Goal: Task Accomplishment & Management: Use online tool/utility

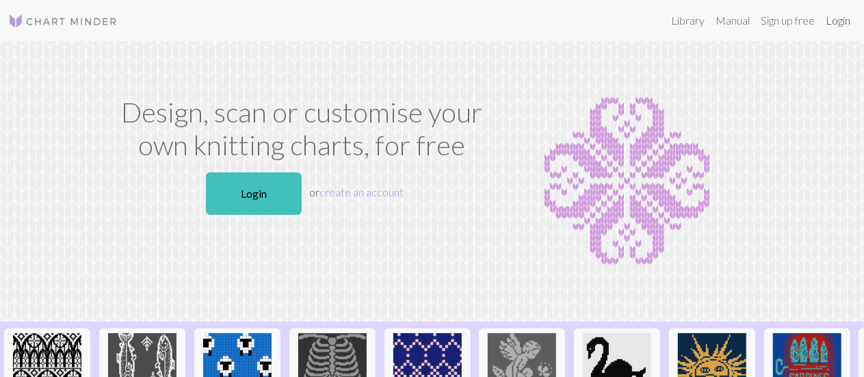
click at [849, 25] on link "Login" at bounding box center [838, 20] width 36 height 27
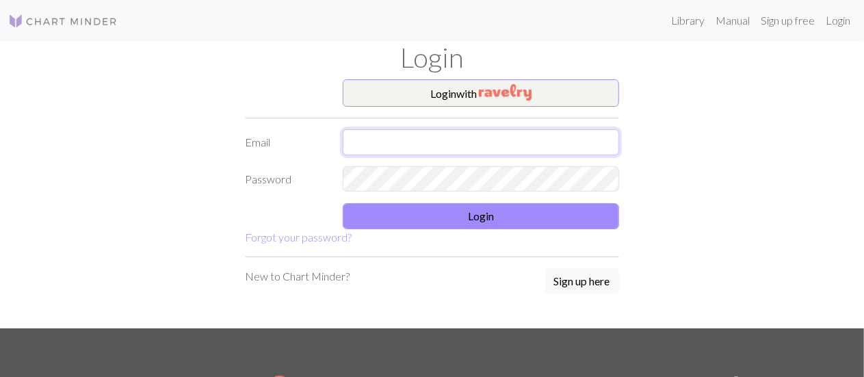
click at [439, 133] on input "text" at bounding box center [481, 142] width 276 height 26
type input "[EMAIL_ADDRESS][DOMAIN_NAME]"
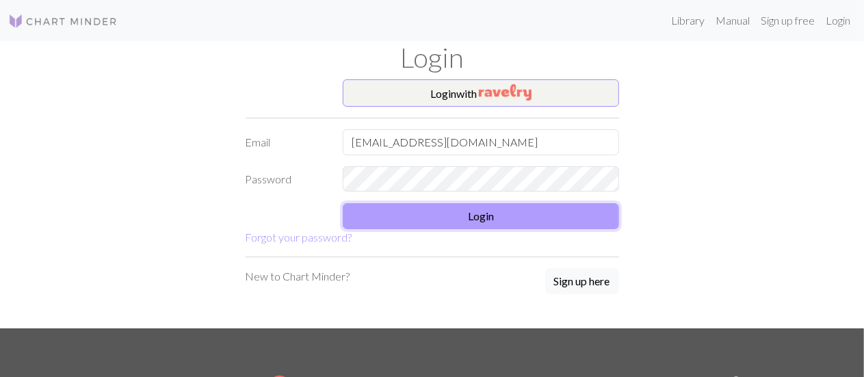
click at [474, 215] on button "Login" at bounding box center [481, 216] width 276 height 26
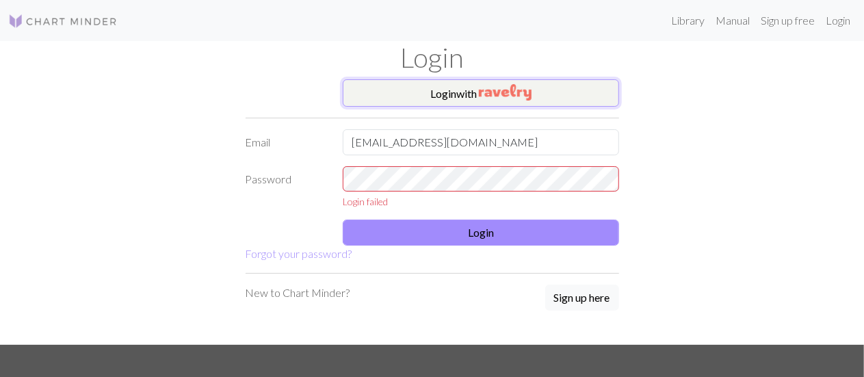
click at [478, 98] on button "Login with" at bounding box center [481, 92] width 276 height 27
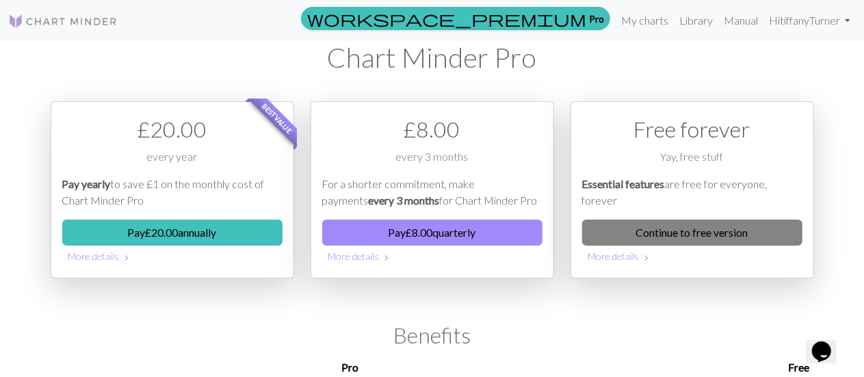
click at [662, 236] on link "Continue to free version" at bounding box center [692, 233] width 220 height 26
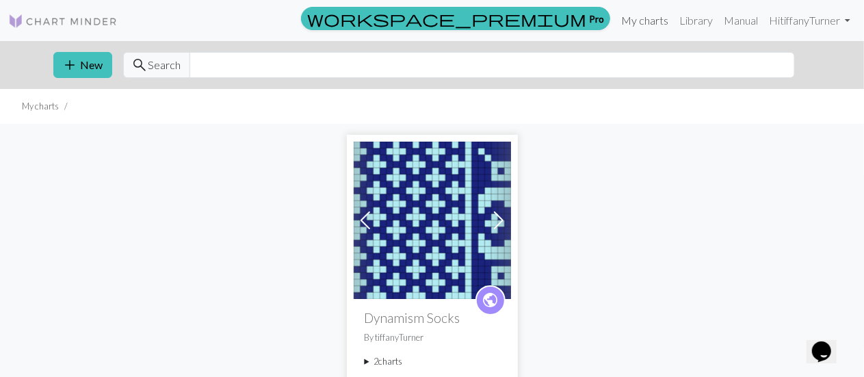
click at [644, 25] on link "My charts" at bounding box center [644, 20] width 58 height 27
click at [85, 55] on button "add New" at bounding box center [82, 65] width 59 height 26
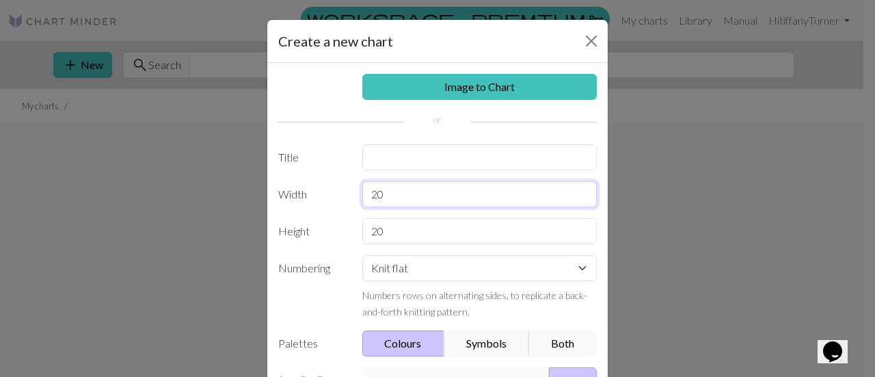
click at [408, 195] on input "20" at bounding box center [479, 194] width 235 height 26
type input "2"
type input "12"
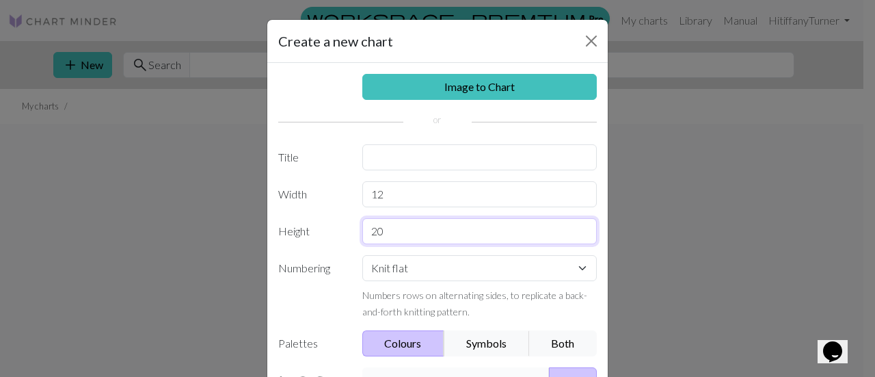
click at [377, 232] on input "20" at bounding box center [479, 231] width 235 height 26
type input "2"
type input "12"
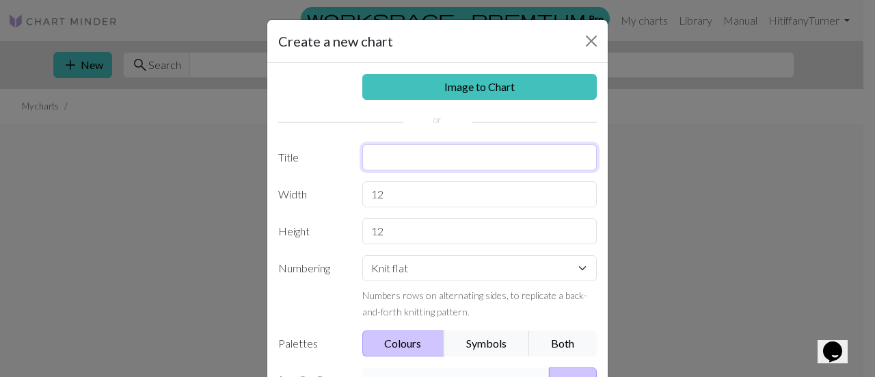
click at [393, 154] on input "text" at bounding box center [479, 157] width 235 height 26
type input "Sawtooth Pattern - Fingerweaving"
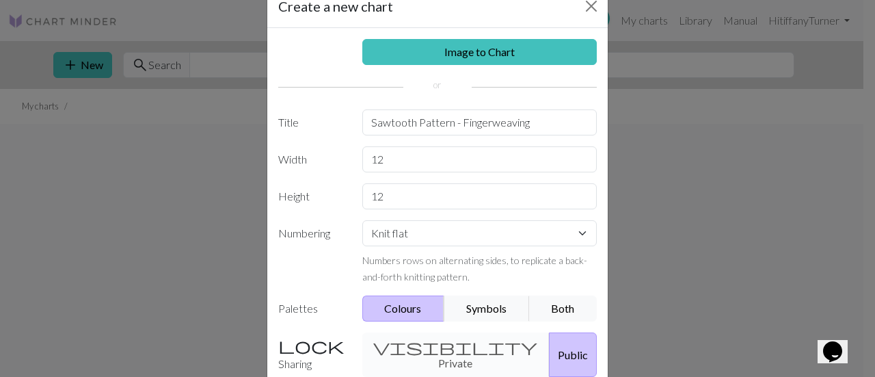
scroll to position [81, 0]
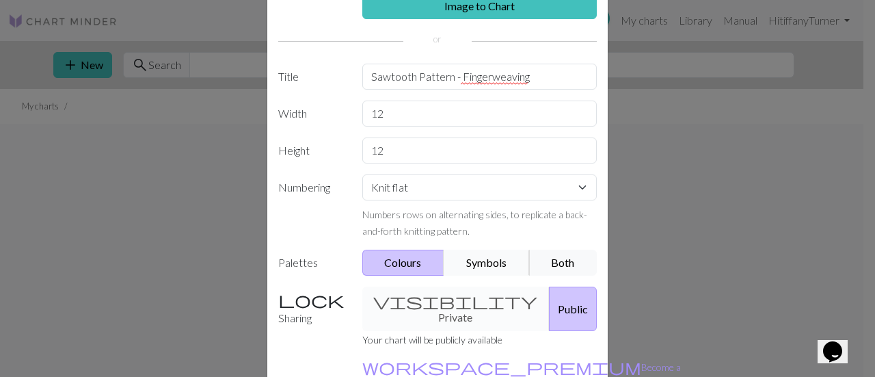
click at [483, 258] on button "Symbols" at bounding box center [487, 263] width 86 height 26
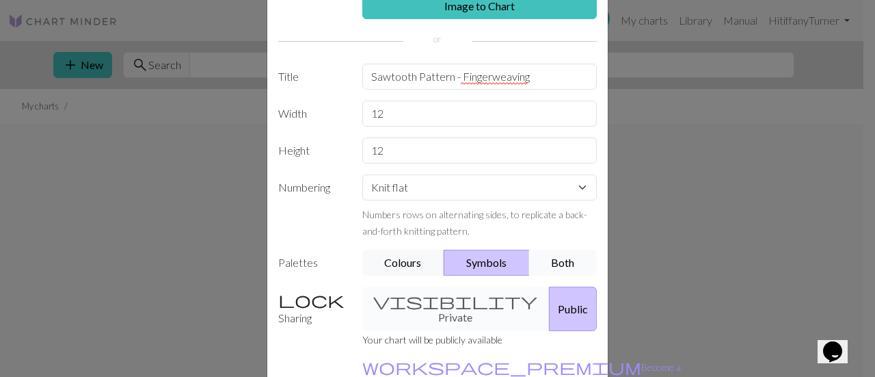
click at [555, 259] on button "Both" at bounding box center [563, 263] width 68 height 26
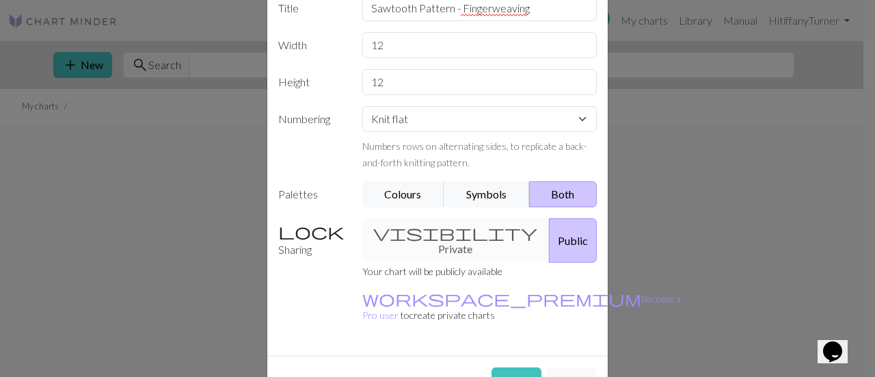
scroll to position [160, 0]
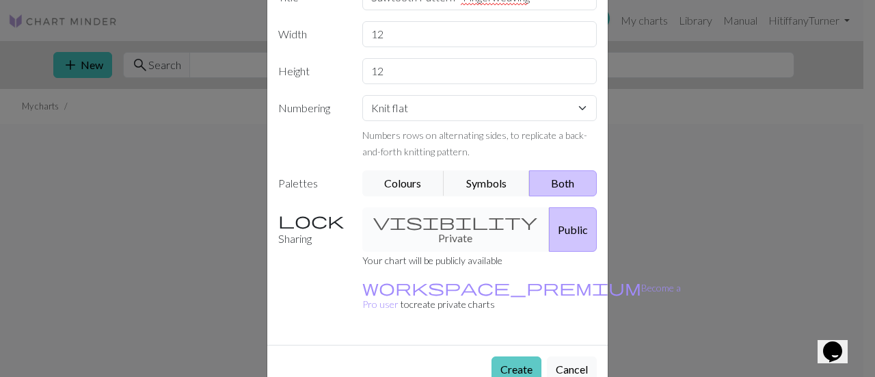
click at [505, 356] on button "Create" at bounding box center [517, 369] width 50 height 26
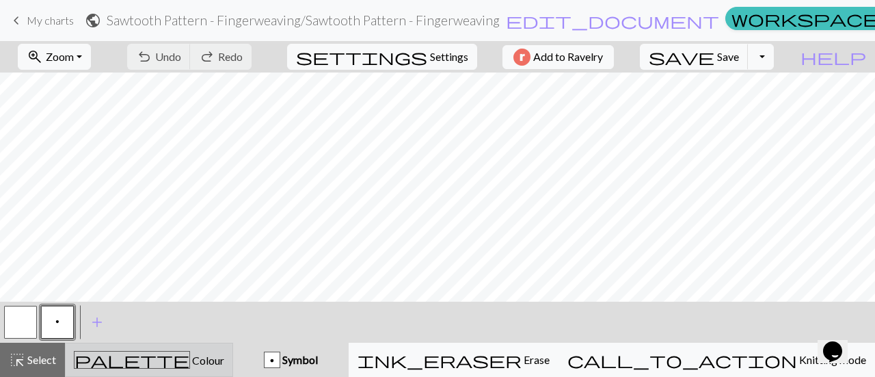
click at [206, 365] on div "palette Colour Colour" at bounding box center [149, 360] width 150 height 18
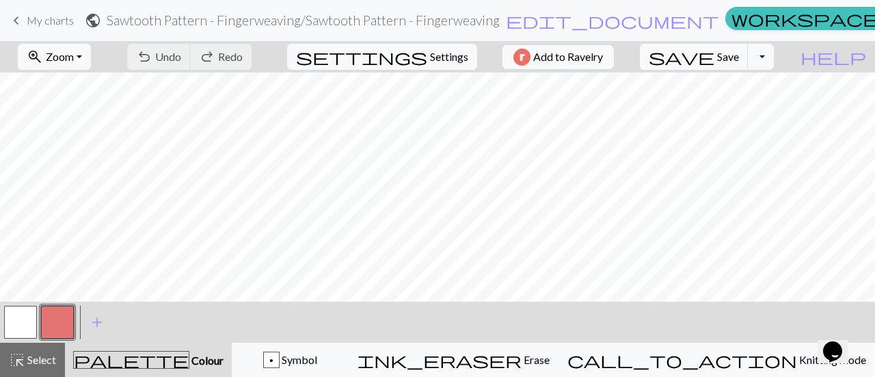
click at [64, 329] on button "button" at bounding box center [57, 322] width 33 height 33
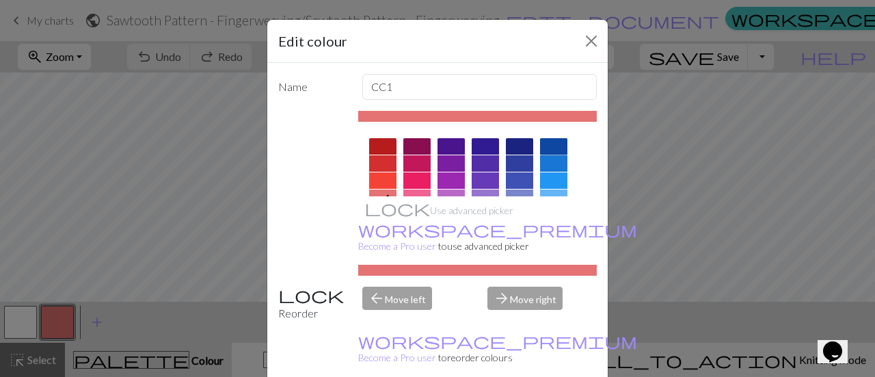
click at [553, 143] on div at bounding box center [553, 146] width 27 height 16
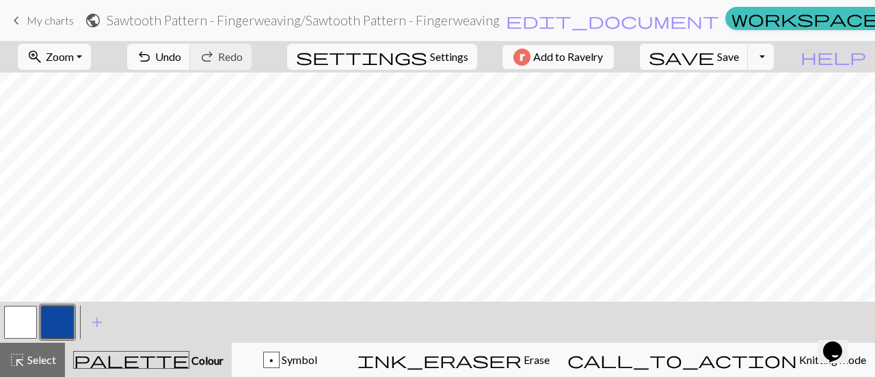
click at [172, 351] on button "palette Colour Colour" at bounding box center [148, 360] width 167 height 34
click at [140, 359] on span "palette" at bounding box center [131, 359] width 115 height 19
click at [25, 330] on button "button" at bounding box center [20, 322] width 33 height 33
click at [62, 321] on button "button" at bounding box center [57, 322] width 33 height 33
click at [317, 362] on span "Symbol" at bounding box center [299, 359] width 38 height 13
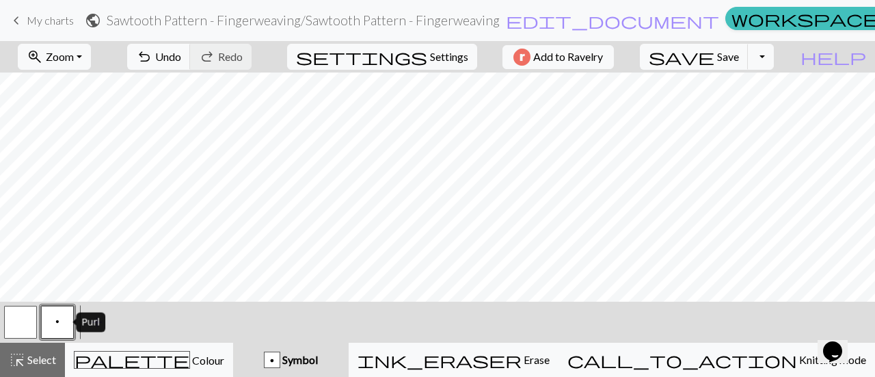
click at [56, 328] on button "p" at bounding box center [57, 322] width 33 height 33
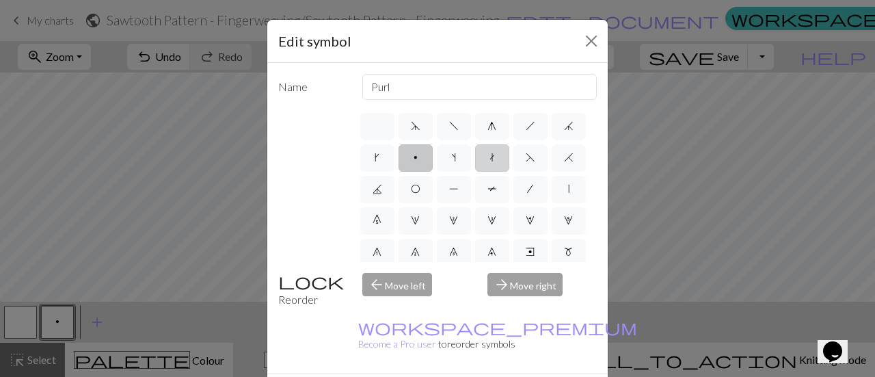
click at [509, 155] on label "t" at bounding box center [492, 157] width 34 height 27
click at [499, 155] on input "t" at bounding box center [494, 153] width 9 height 9
radio input "true"
type input "ktbl"
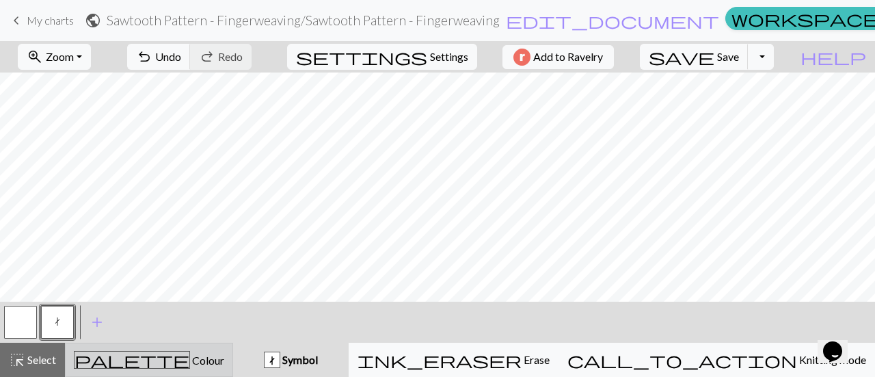
click at [140, 349] on button "palette Colour Colour" at bounding box center [149, 360] width 168 height 34
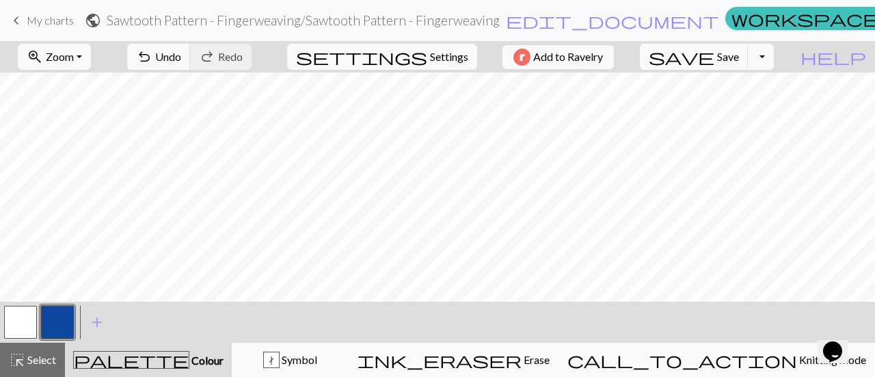
click at [58, 328] on button "button" at bounding box center [57, 322] width 33 height 33
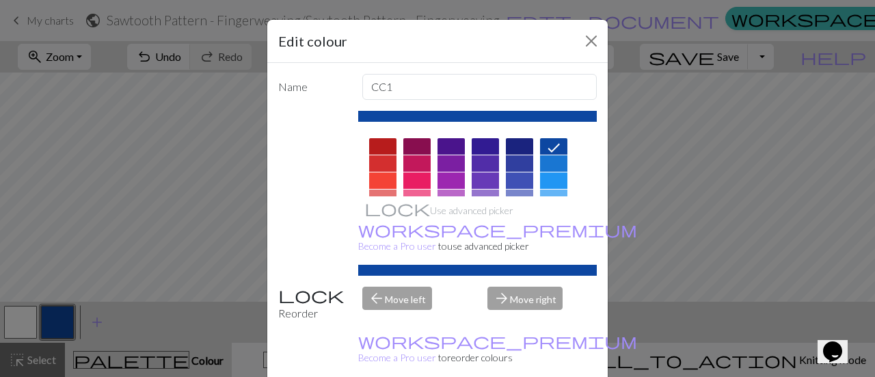
click at [586, 70] on div "Name CC1 Use advanced picker workspace_premium Become a Pro user to use advance…" at bounding box center [437, 225] width 341 height 324
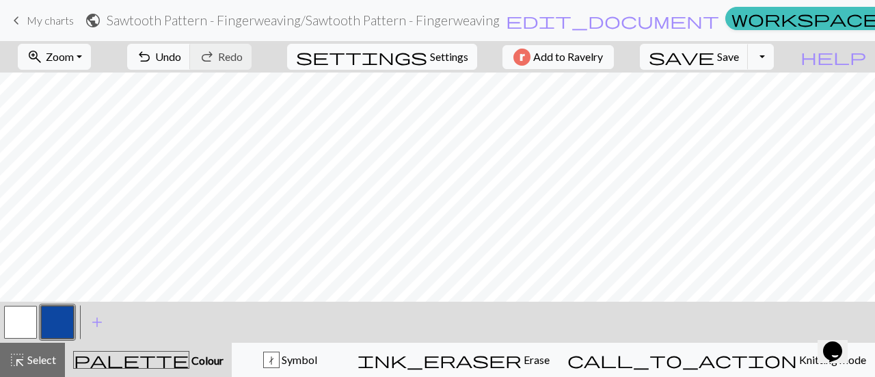
click at [438, 57] on span "Settings" at bounding box center [449, 57] width 38 height 16
select select "aran"
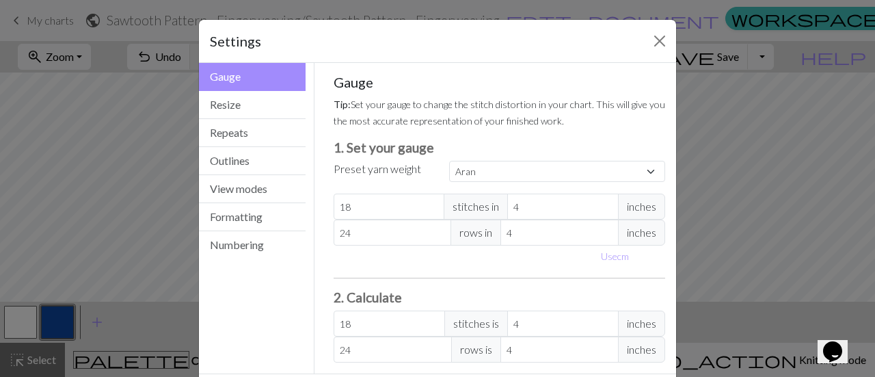
click at [438, 74] on div "Gauge Tip: Set your gauge to change the stitch distortion in your chart. This w…" at bounding box center [500, 218] width 332 height 289
click at [235, 104] on button "Resize" at bounding box center [252, 105] width 107 height 28
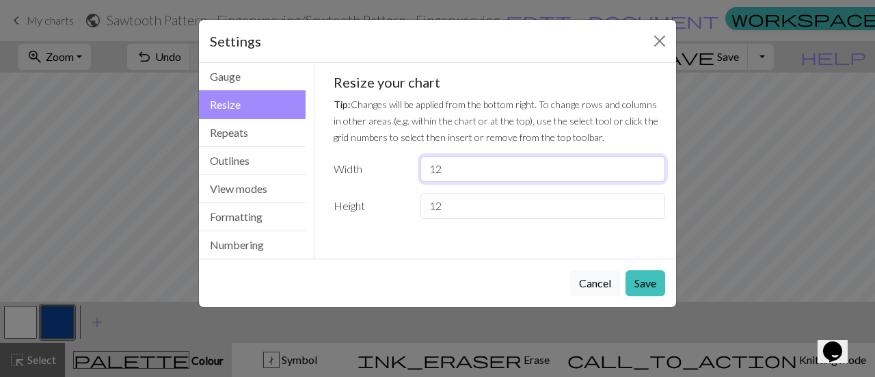
click at [452, 165] on input "12" at bounding box center [543, 169] width 245 height 26
type input "1"
type input "24"
click at [446, 200] on input "12" at bounding box center [543, 206] width 245 height 26
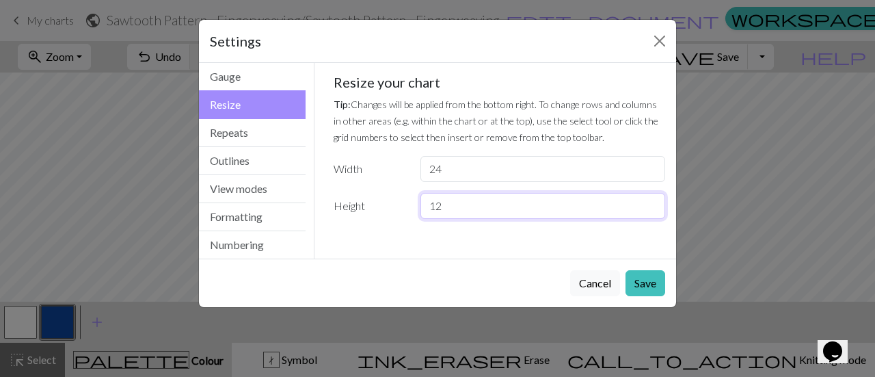
type input "1"
type input "24"
click at [641, 282] on button "Save" at bounding box center [646, 283] width 40 height 26
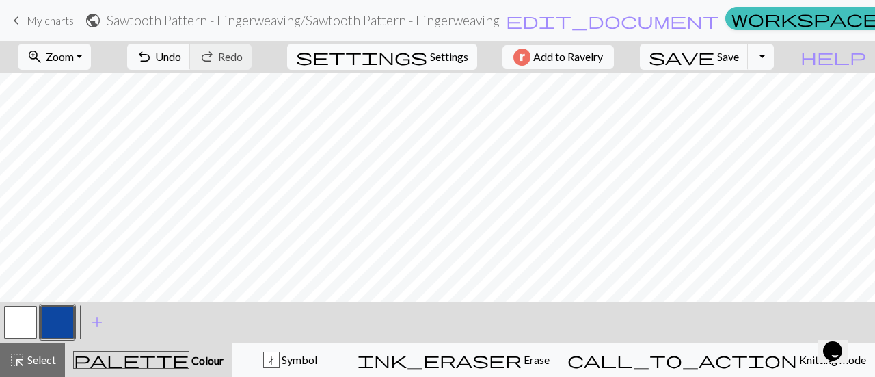
click at [414, 54] on span "settings" at bounding box center [361, 56] width 131 height 19
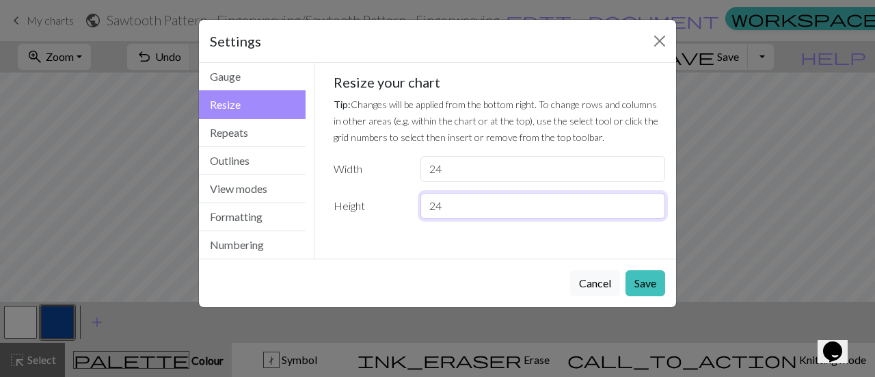
drag, startPoint x: 455, startPoint y: 202, endPoint x: 446, endPoint y: 207, distance: 11.0
click at [446, 207] on input "24" at bounding box center [543, 206] width 245 height 26
type input "2"
type input "12"
click at [651, 281] on button "Save" at bounding box center [646, 283] width 40 height 26
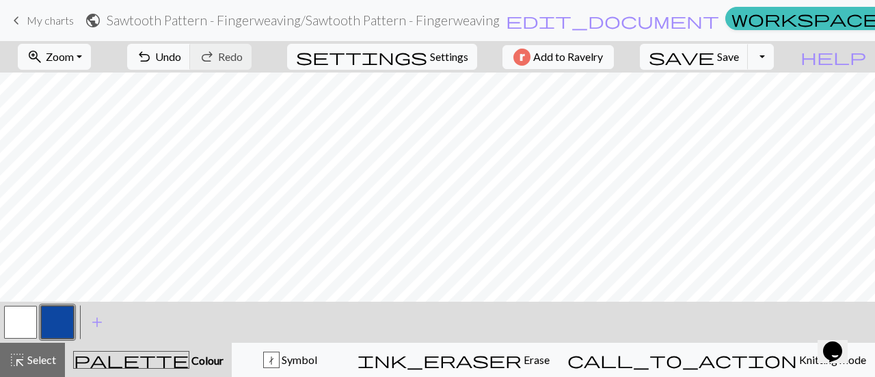
click at [16, 323] on button "button" at bounding box center [20, 322] width 33 height 33
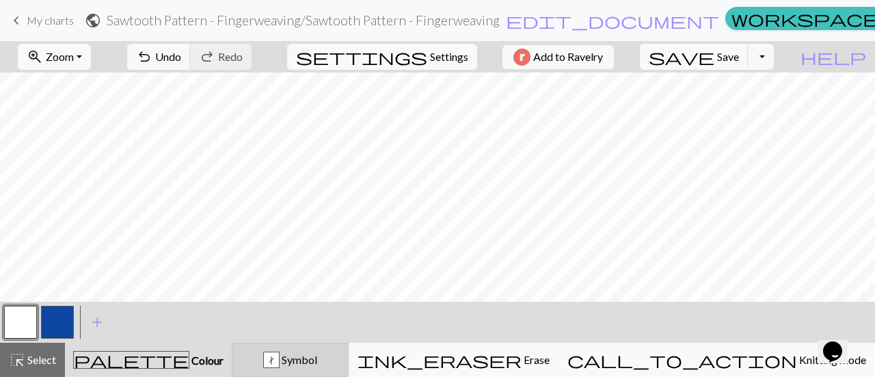
click at [327, 366] on div "t Symbol" at bounding box center [290, 359] width 99 height 16
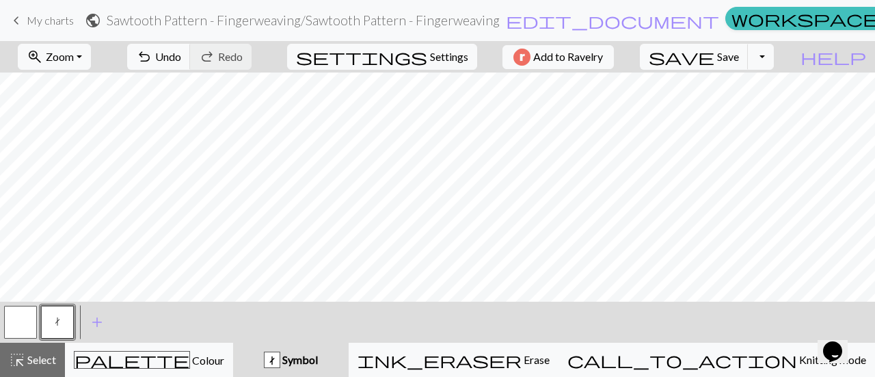
click at [21, 319] on button "button" at bounding box center [20, 322] width 33 height 33
